Goal: Information Seeking & Learning: Compare options

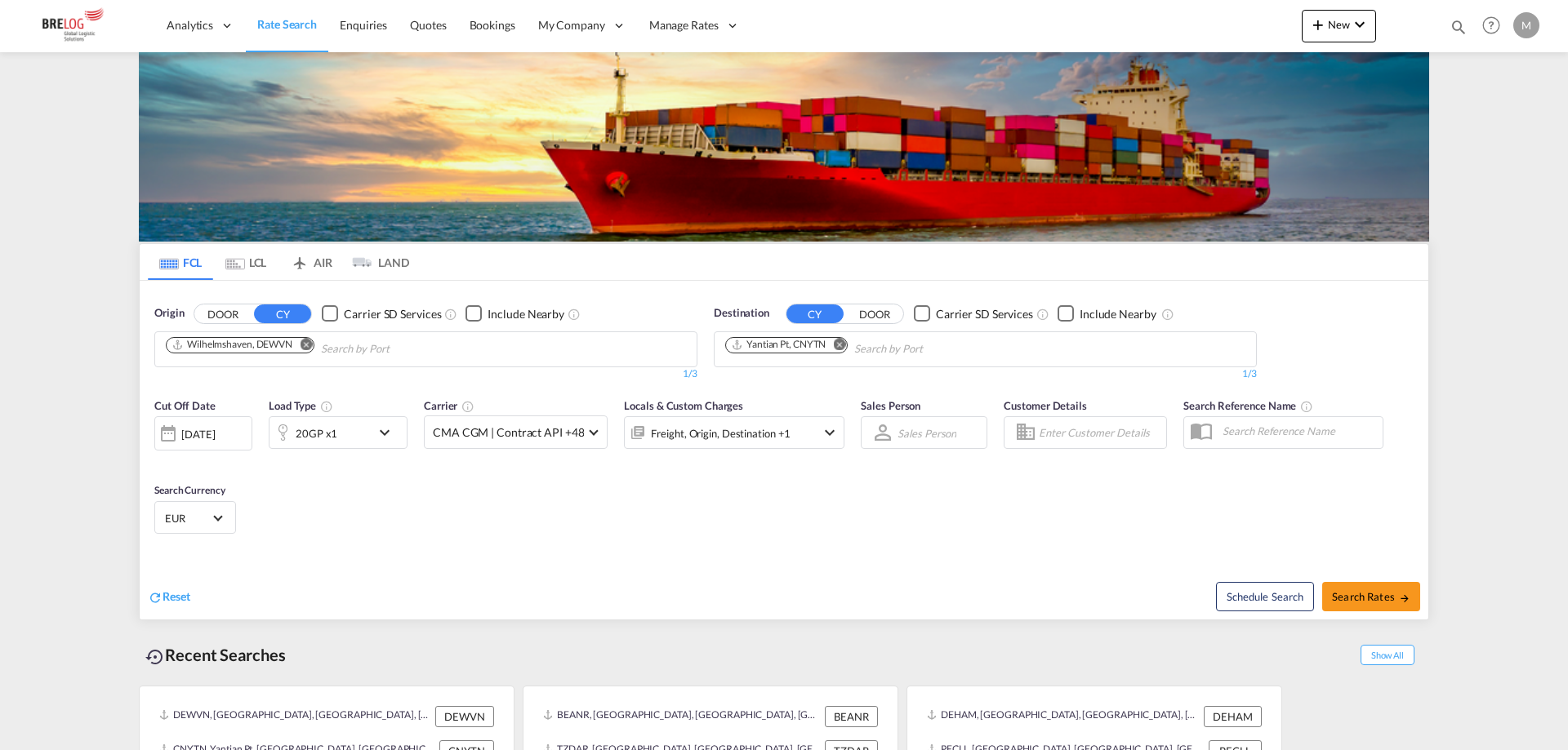
click at [305, 338] on md-icon "Remove" at bounding box center [305, 343] width 12 height 12
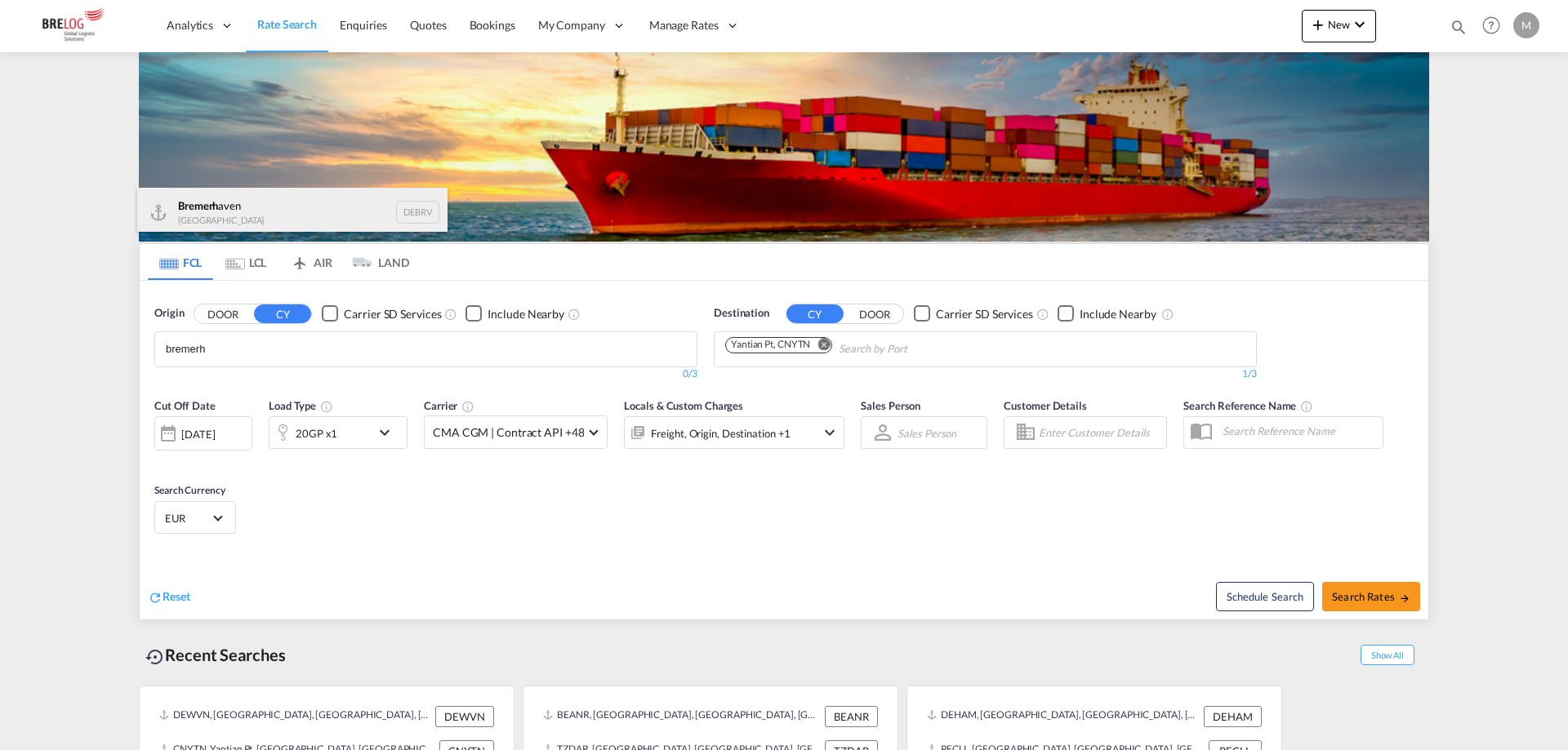
type input "bremerh"
click at [269, 200] on div "Bremerh aven Germany DEBRV" at bounding box center [292, 212] width 310 height 49
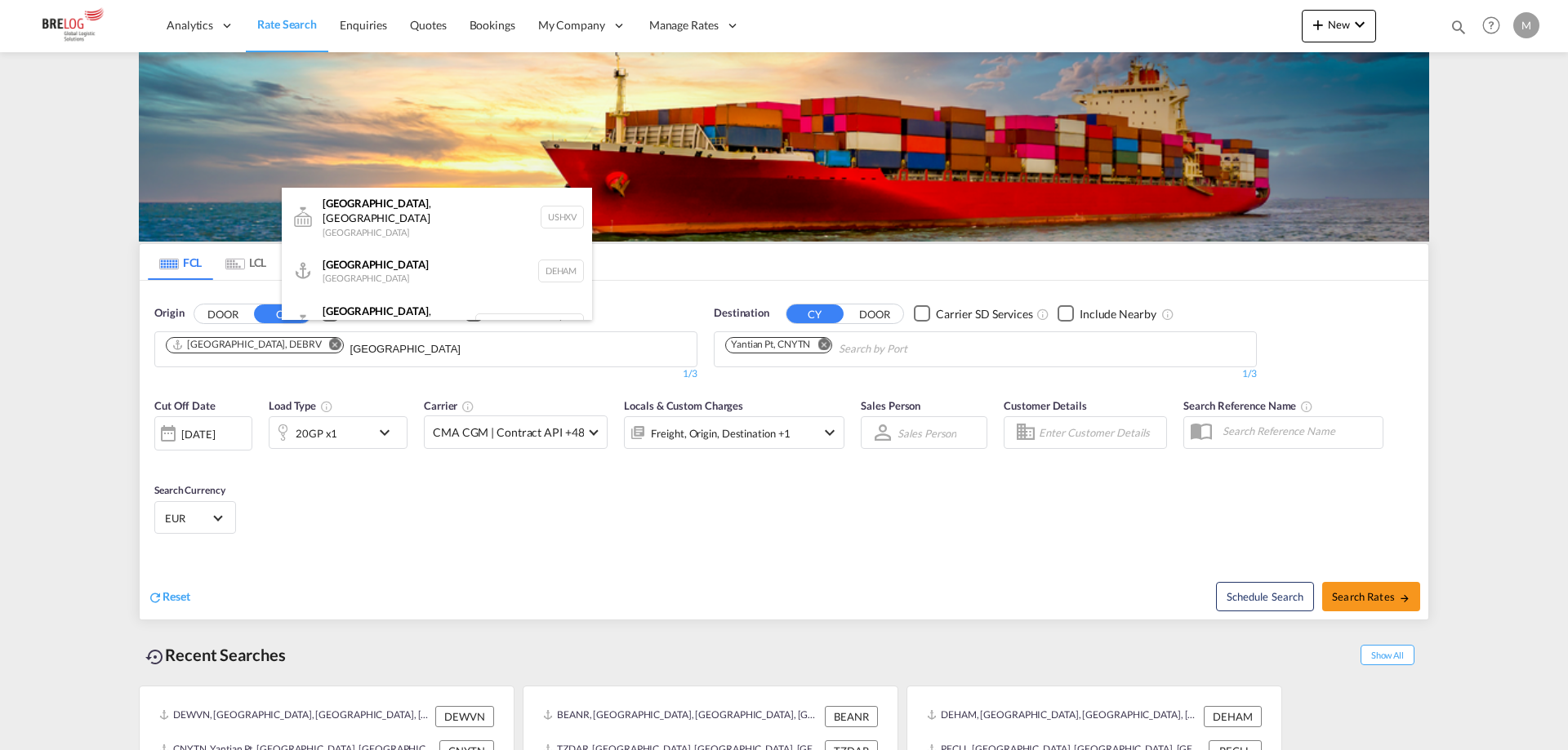
type input "[GEOGRAPHIC_DATA]"
click at [390, 261] on div "[GEOGRAPHIC_DATA] [GEOGRAPHIC_DATA] DEHAM" at bounding box center [437, 270] width 310 height 49
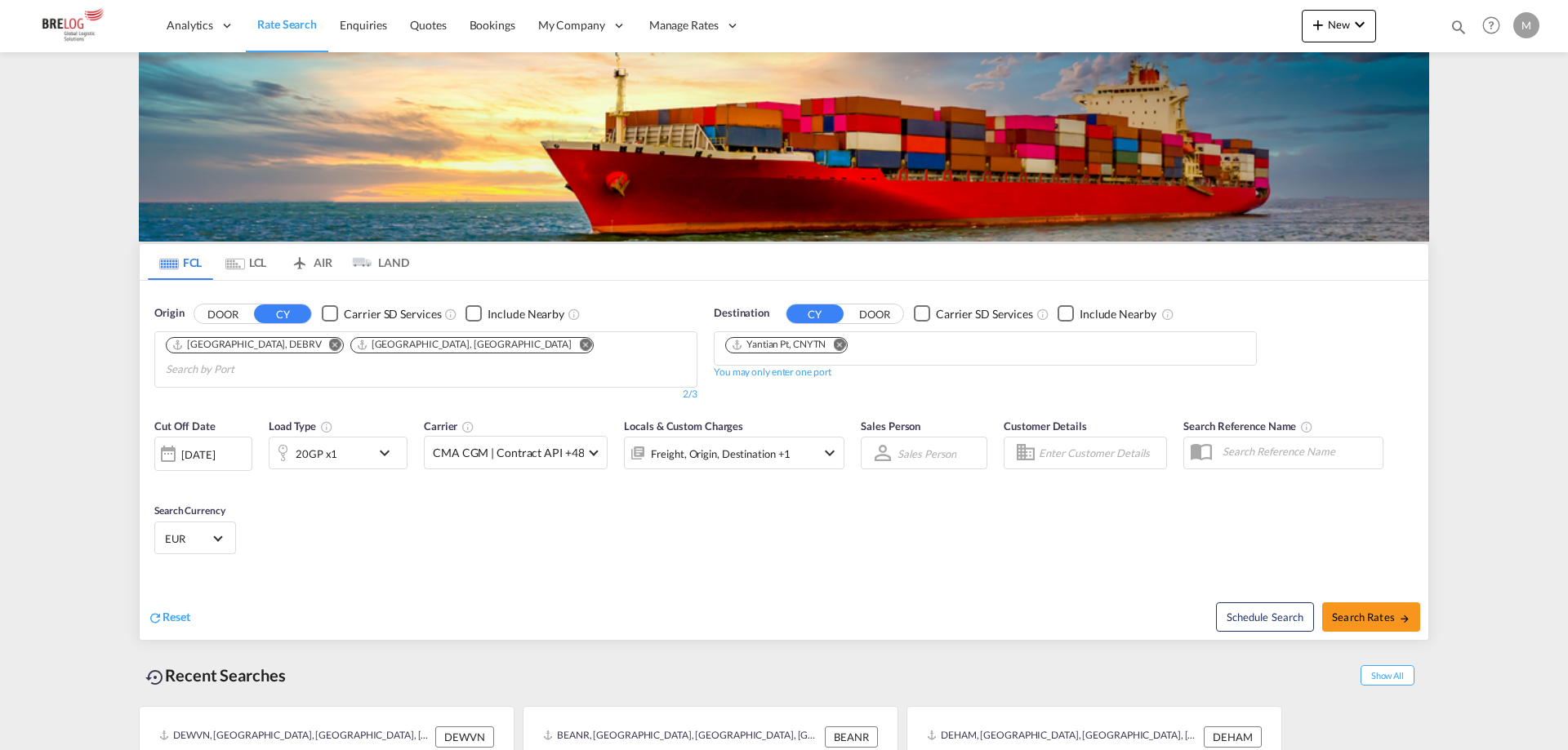
click at [844, 338] on md-icon "Remove" at bounding box center [838, 343] width 12 height 12
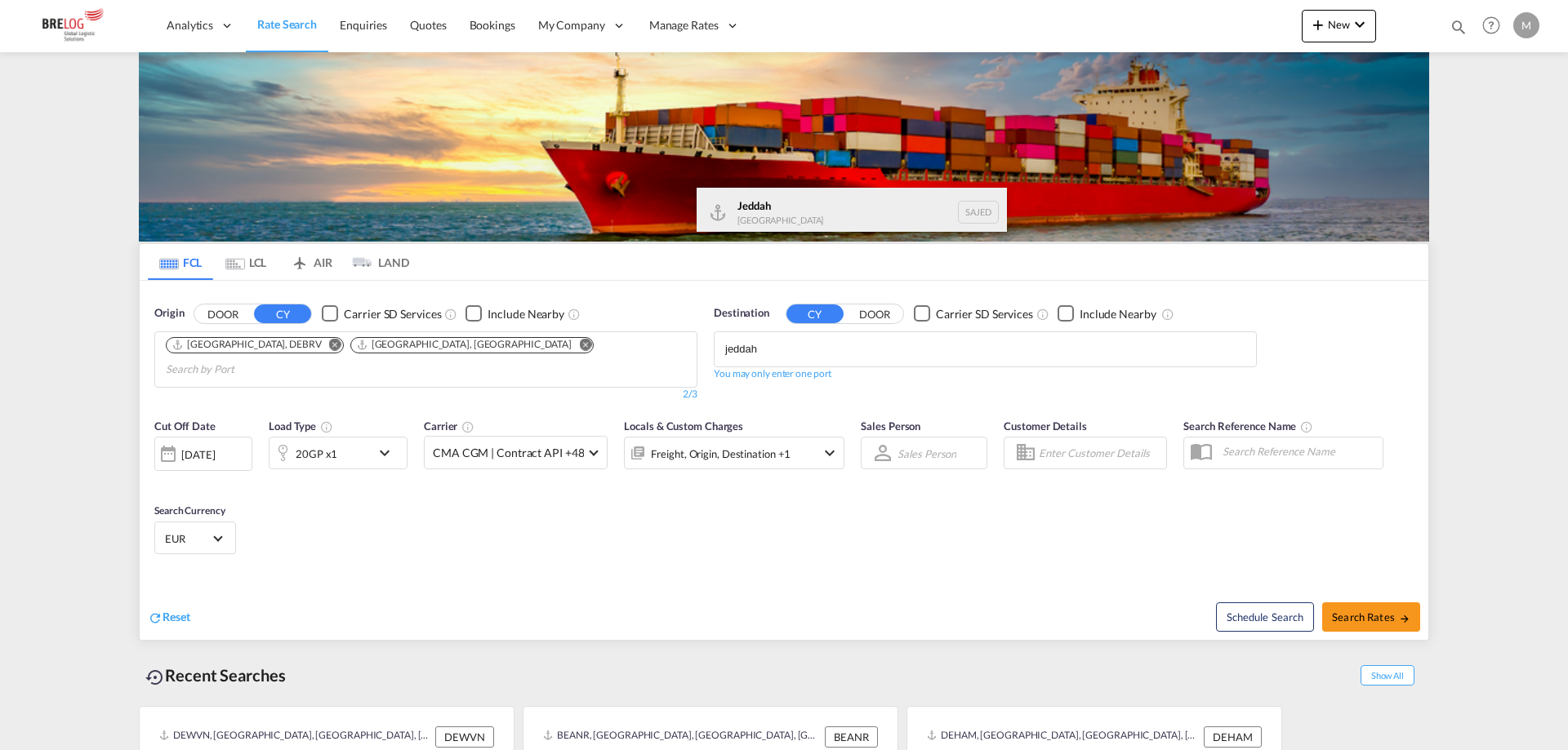
type input "jeddah"
click at [789, 198] on div "Jeddah [GEOGRAPHIC_DATA] SAJED" at bounding box center [852, 212] width 310 height 49
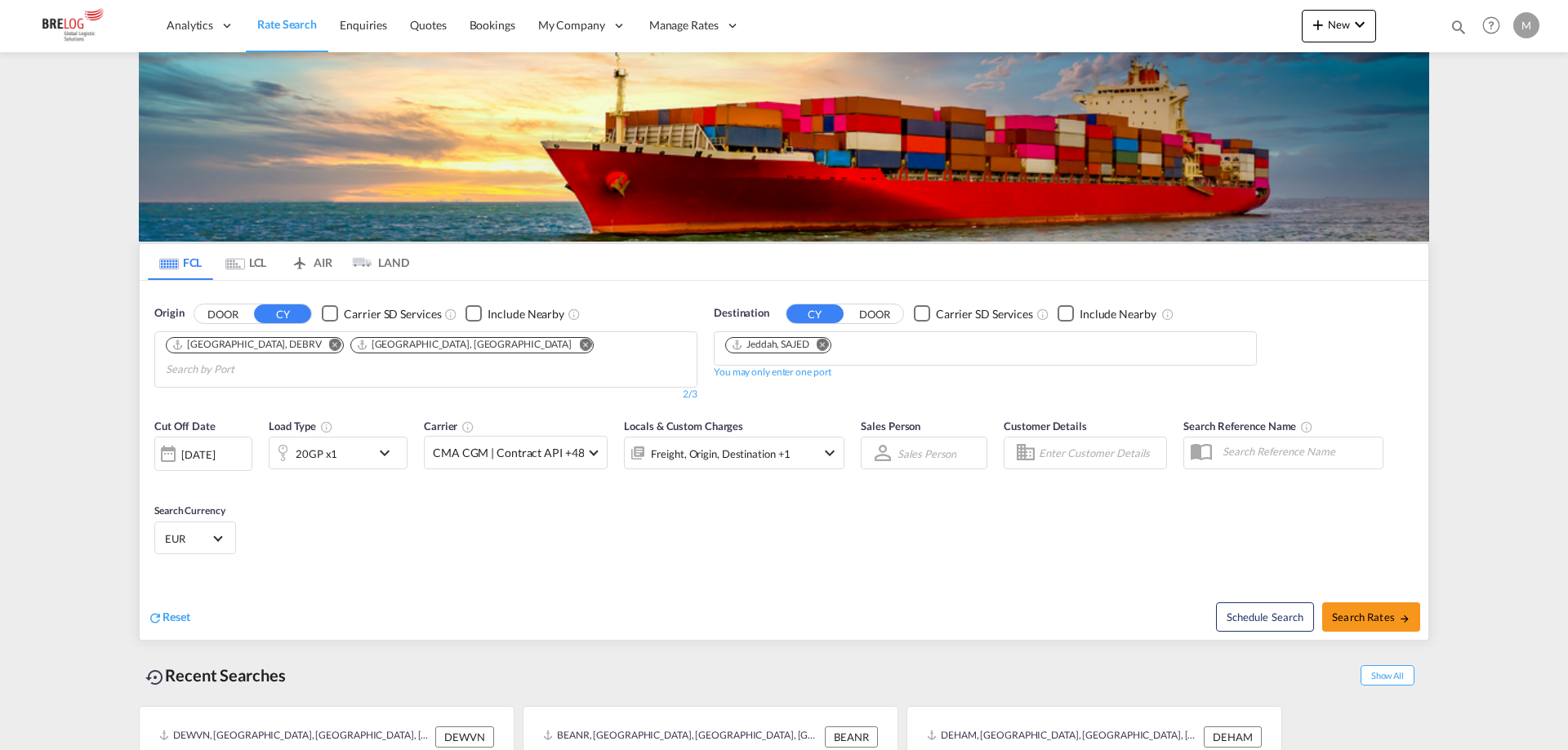
click at [386, 443] on md-icon "icon-chevron-down" at bounding box center [388, 453] width 27 height 20
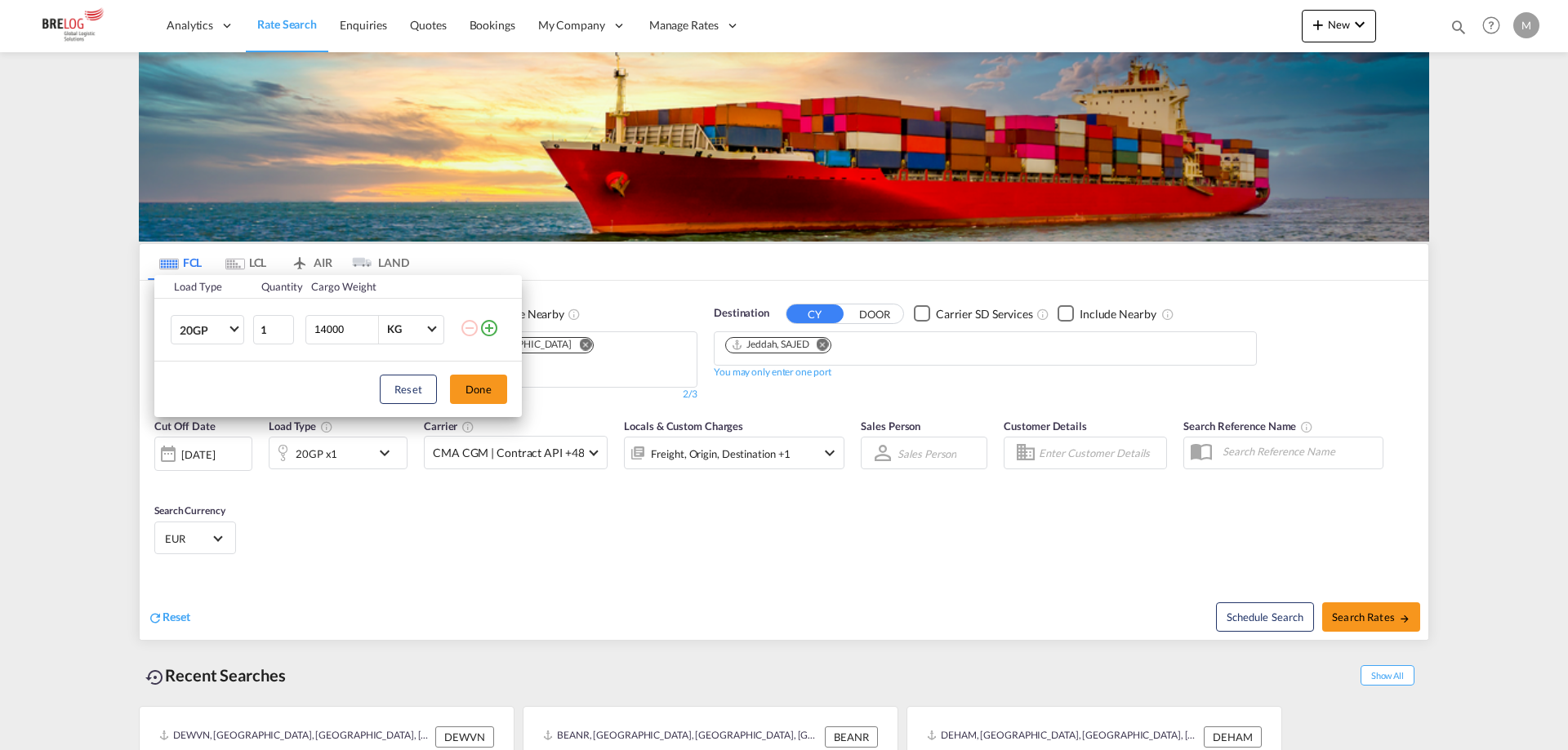
drag, startPoint x: 323, startPoint y: 334, endPoint x: 301, endPoint y: 338, distance: 22.4
click at [301, 338] on td "14000 KG KG" at bounding box center [380, 329] width 159 height 63
type input "23000"
click at [465, 387] on button "Done" at bounding box center [478, 389] width 57 height 29
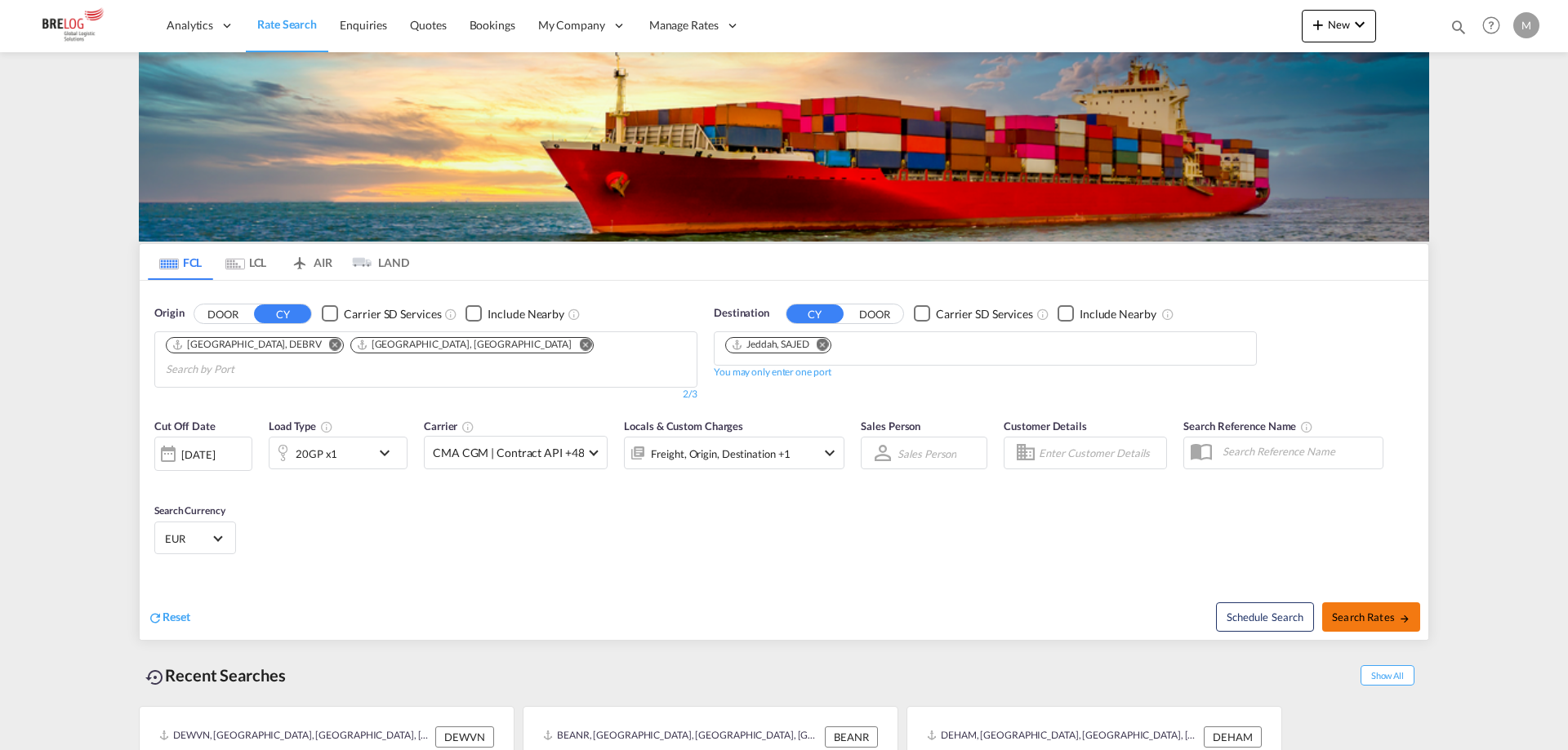
click at [1351, 611] on span "Search Rates" at bounding box center [1371, 617] width 78 height 13
type input "DEBRV,DEHAM to SAJED / [DATE]"
click at [329, 344] on md-icon "Remove" at bounding box center [335, 343] width 12 height 12
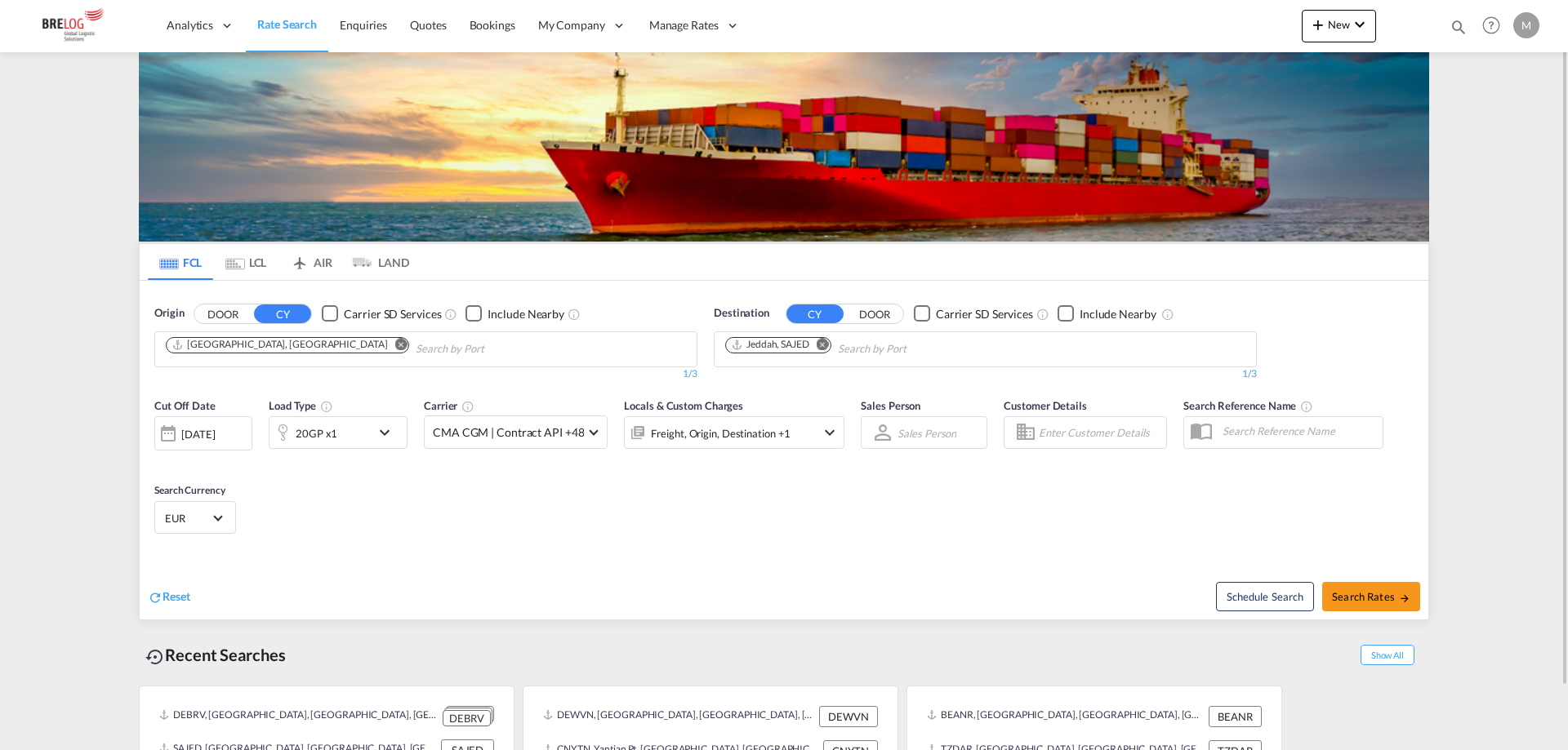
click at [828, 346] on md-icon "Remove" at bounding box center [823, 343] width 12 height 12
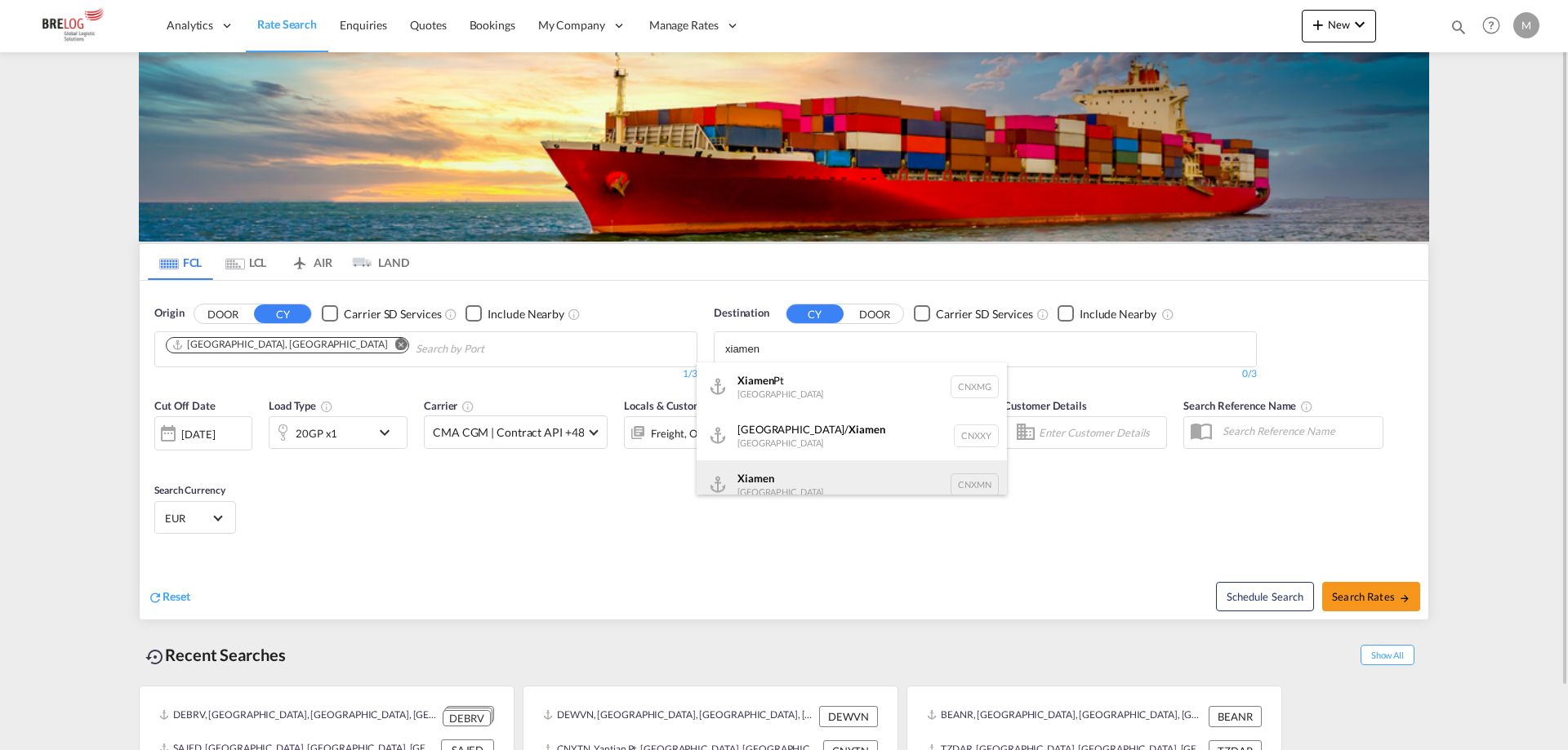
type input "xiamen"
click at [784, 470] on div "Xiamen China CNXMN" at bounding box center [852, 485] width 310 height 49
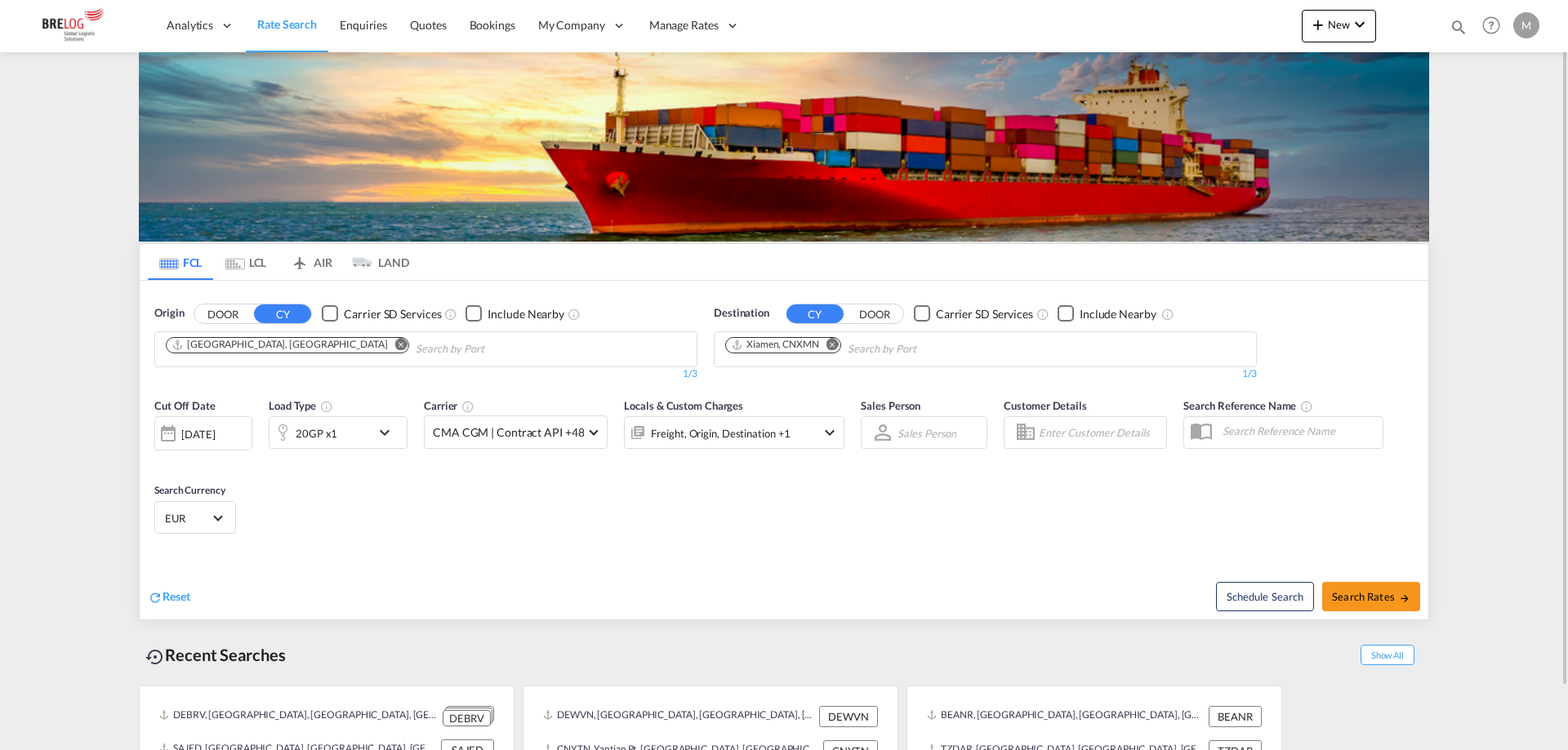
click at [379, 433] on md-icon "icon-chevron-down" at bounding box center [388, 433] width 27 height 20
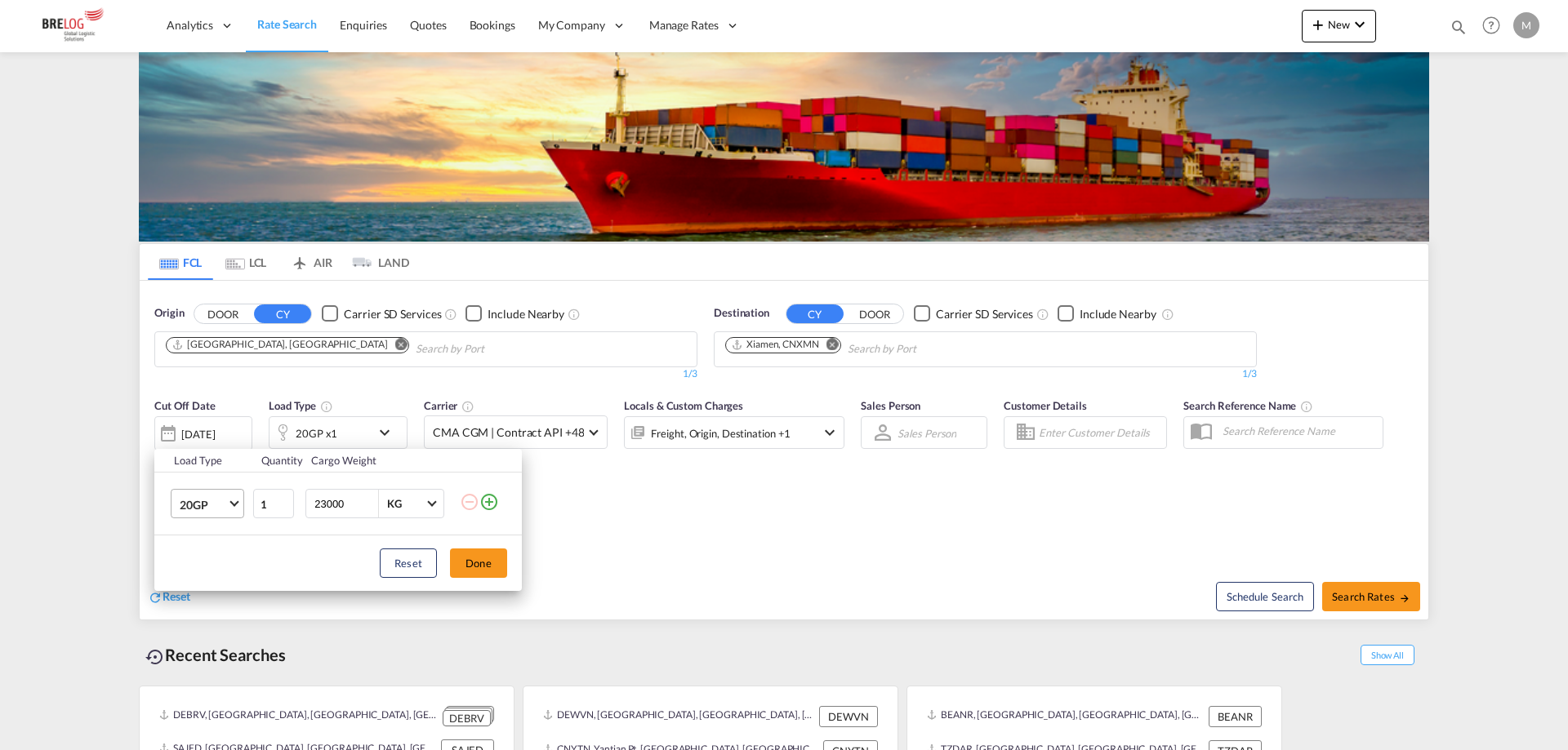
click at [226, 504] on span "20GP" at bounding box center [203, 505] width 47 height 17
click at [215, 572] on md-option "40HC" at bounding box center [222, 582] width 111 height 39
drag, startPoint x: 327, startPoint y: 504, endPoint x: 296, endPoint y: 504, distance: 31.0
click at [296, 504] on tr "40HC 1 23000 KG KG" at bounding box center [338, 504] width 368 height 63
type input "7000"
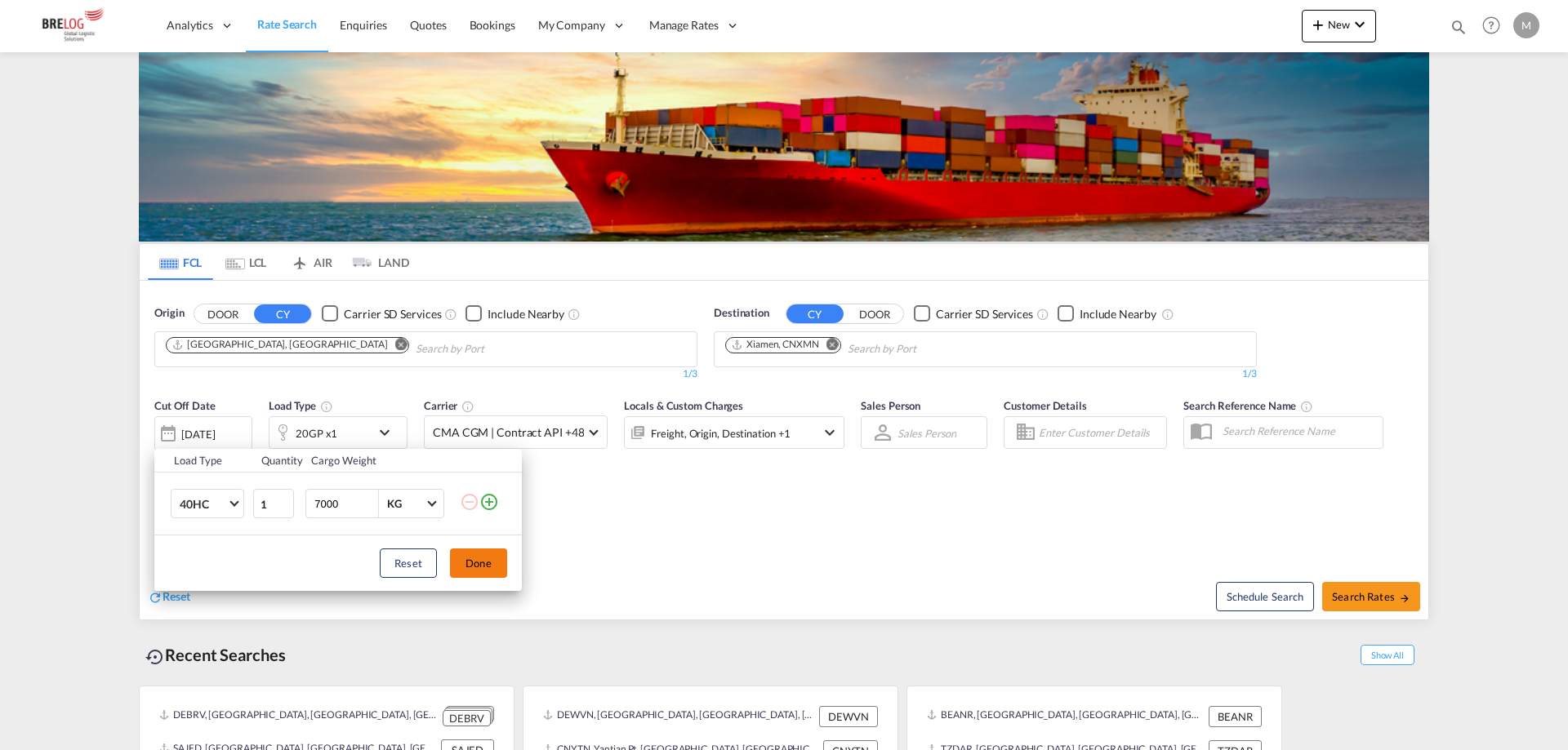
click at [495, 562] on button "Done" at bounding box center [478, 562] width 57 height 29
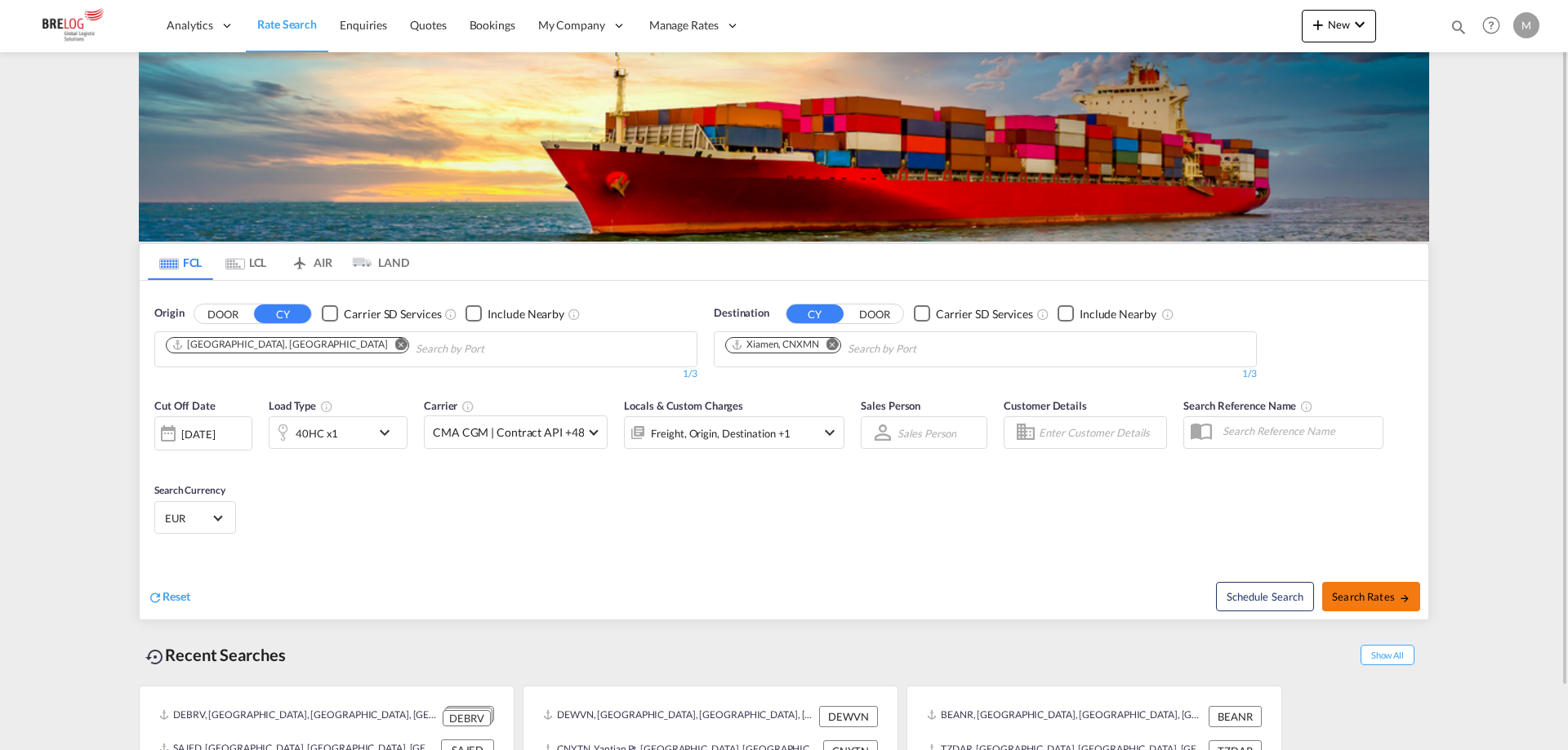
click at [1331, 595] on button "Search Rates" at bounding box center [1371, 596] width 98 height 29
type input "DEHAM to CNXMN / 23 Sep 2025"
